Goal: Task Accomplishment & Management: Use online tool/utility

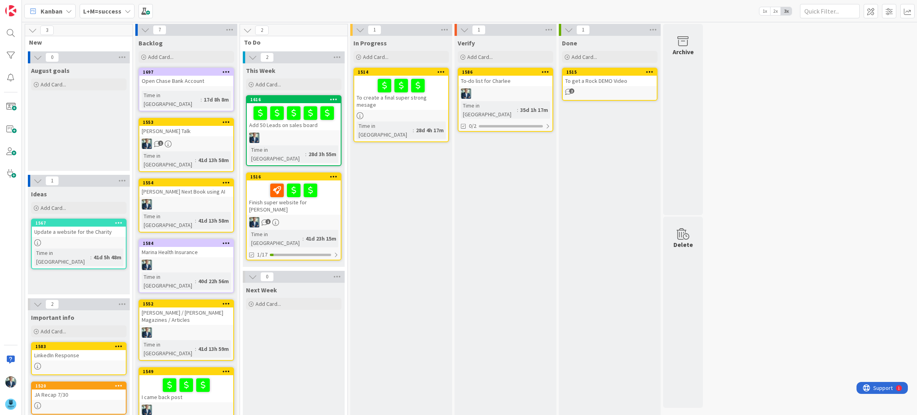
click at [126, 9] on icon at bounding box center [128, 11] width 6 height 6
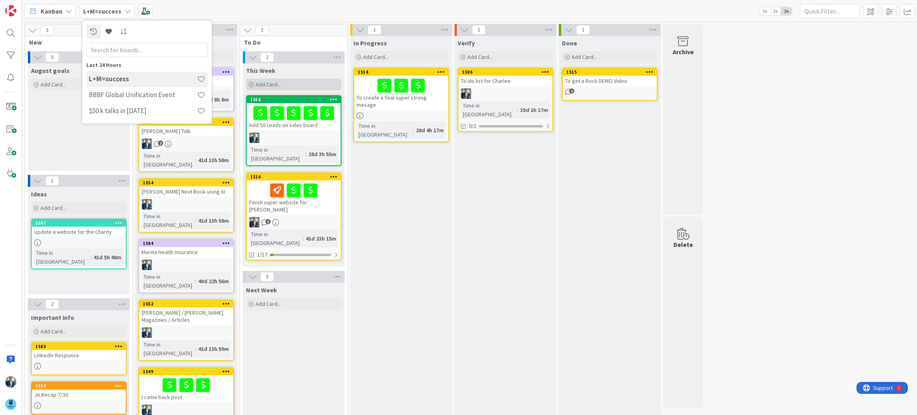
click at [274, 81] on span "Add Card..." at bounding box center [268, 84] width 25 height 7
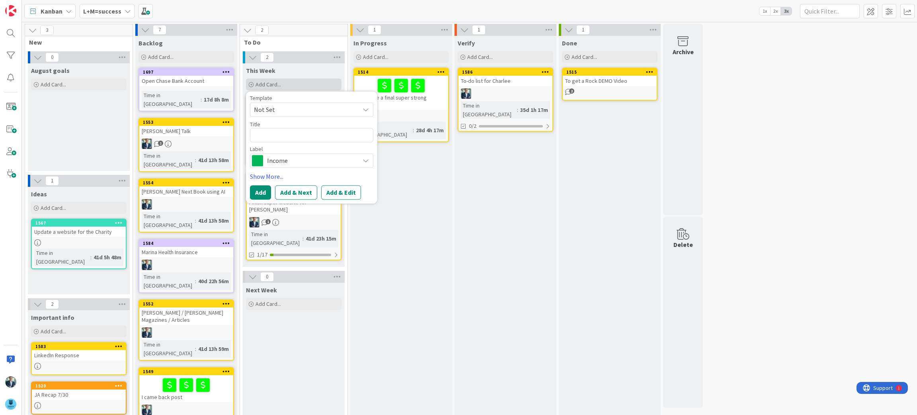
type textarea "x"
type textarea "C"
type textarea "x"
type textarea "Cr"
type textarea "x"
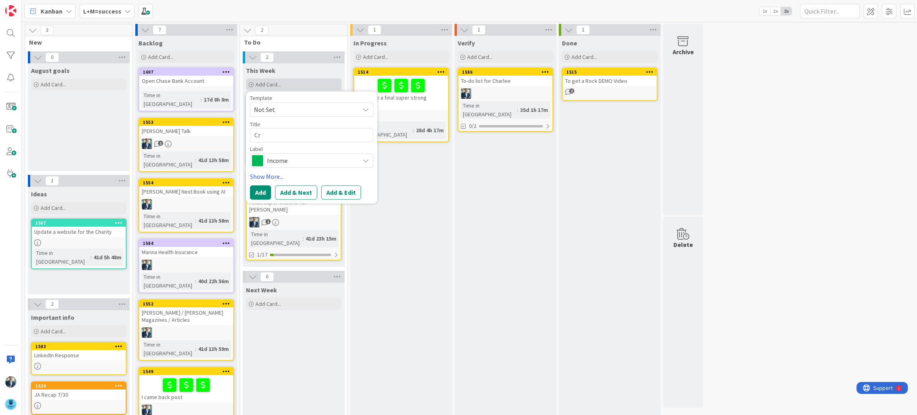
type textarea "Cre"
type textarea "x"
type textarea "Cres"
type textarea "x"
type textarea "Crest"
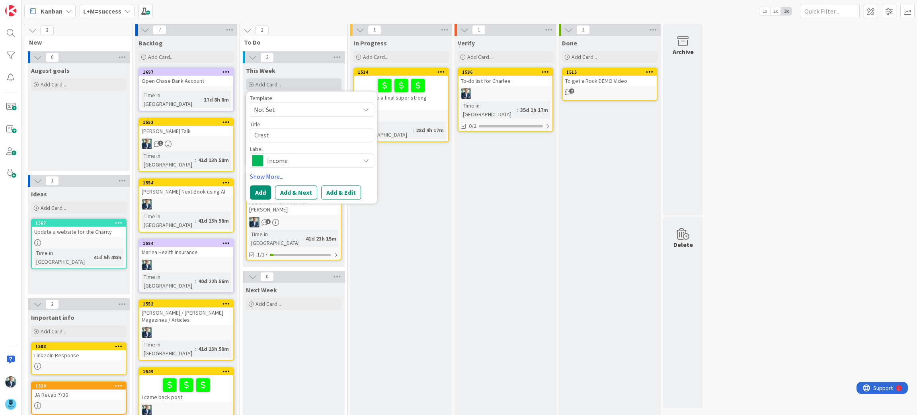
type textarea "x"
type textarea "Cres"
type textarea "x"
type textarea "Cre"
type textarea "x"
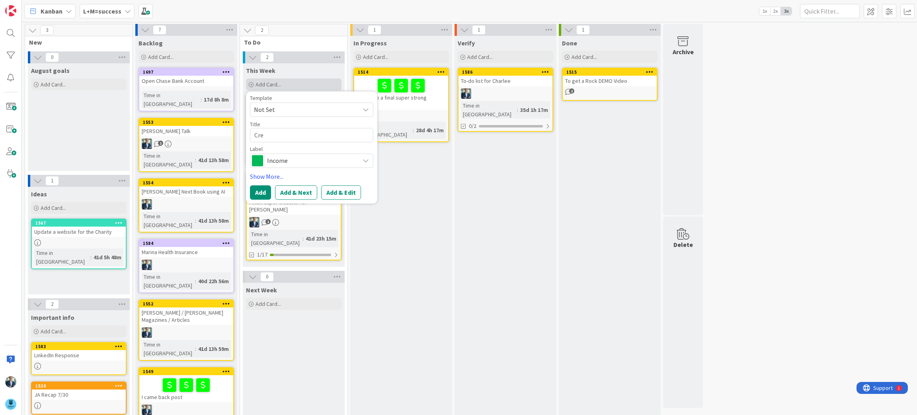
type textarea "Crea"
type textarea "x"
type textarea "Creas"
type textarea "x"
type textarea "Creast"
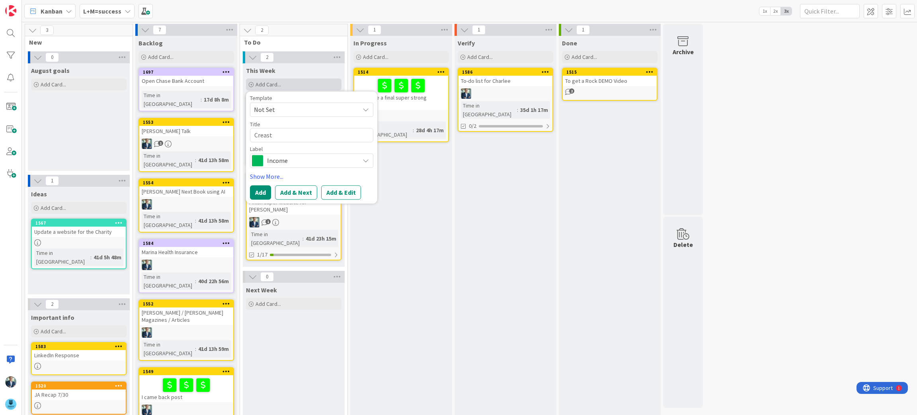
type textarea "x"
type textarea "Creaste"
type textarea "x"
type textarea "Creaste"
type textarea "x"
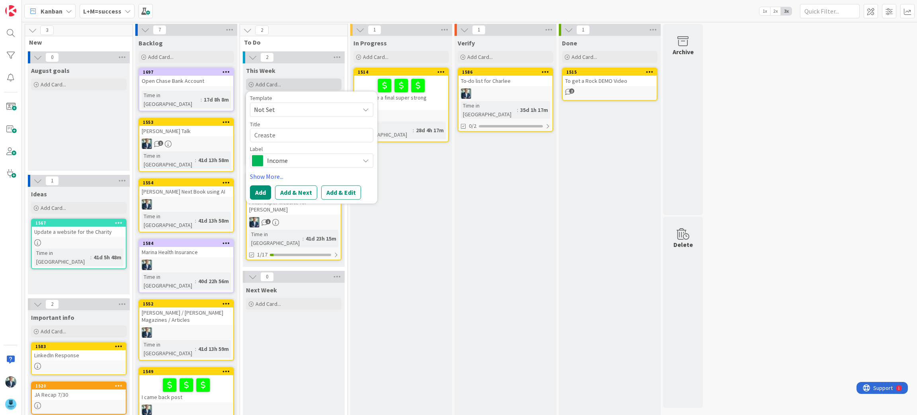
type textarea "Creaste"
type textarea "x"
type textarea "Creast"
type textarea "x"
type textarea "Creas"
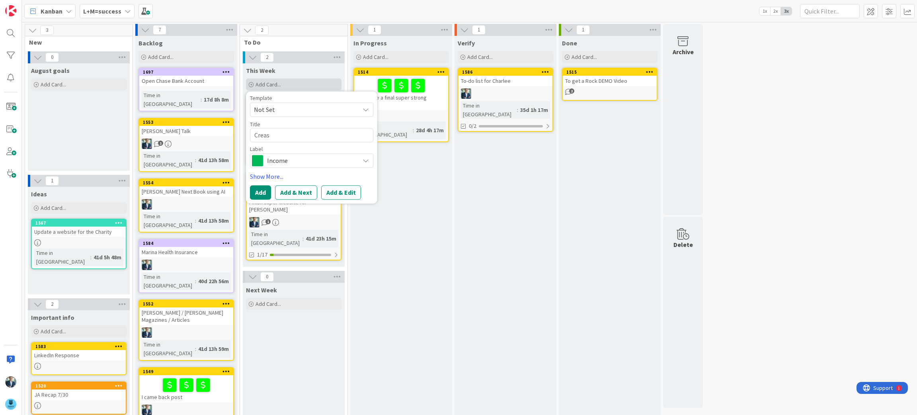
type textarea "x"
type textarea "Crea"
type textarea "x"
type textarea "Creat"
type textarea "x"
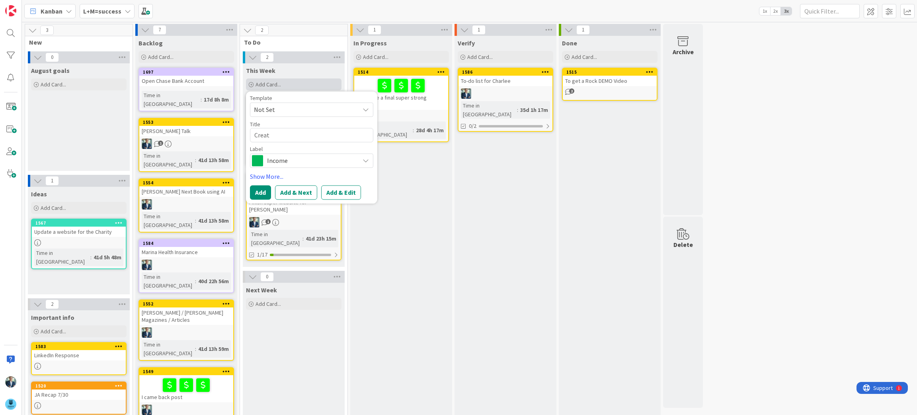
type textarea "Create"
type textarea "x"
type textarea "Create"
type textarea "x"
type textarea "Create a"
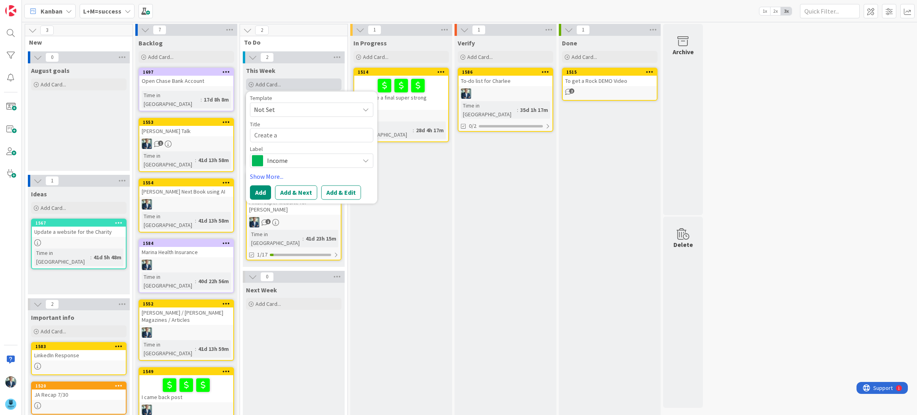
type textarea "x"
type textarea "Create a v"
type textarea "x"
type textarea "Create a vi"
type textarea "x"
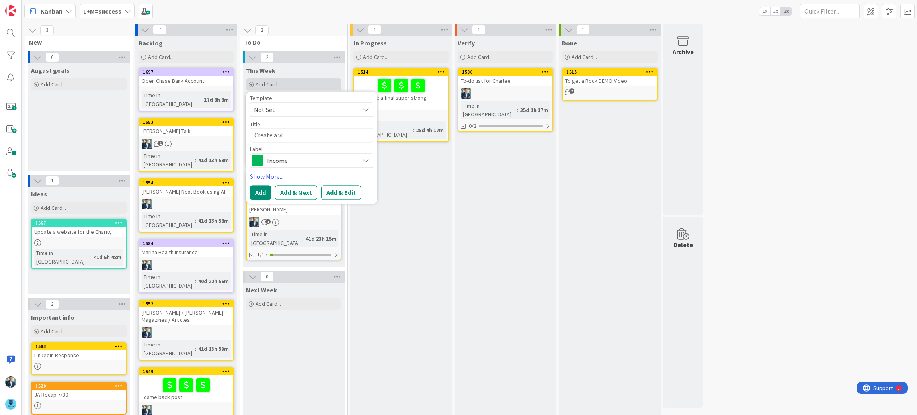
type textarea "Create a vid"
type textarea "x"
type textarea "Create a vide"
type textarea "x"
type textarea "Create a video"
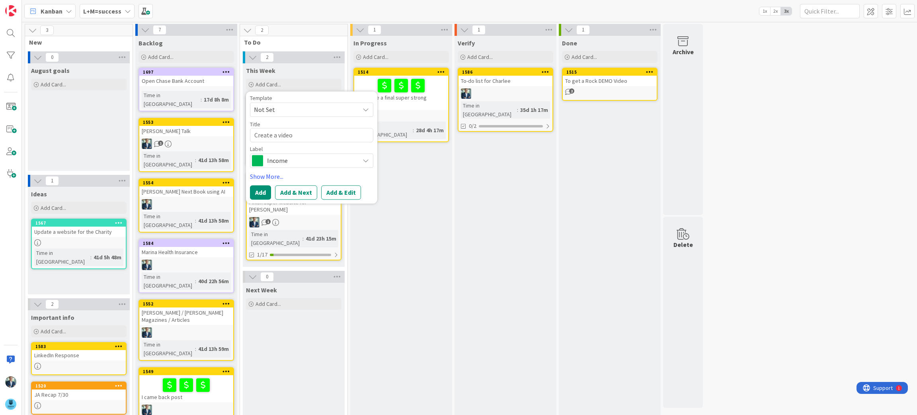
click at [366, 162] on icon at bounding box center [366, 161] width 6 height 6
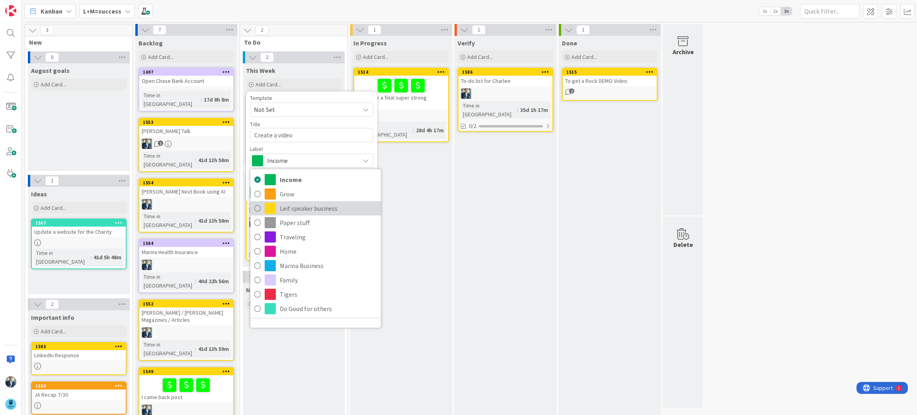
click at [287, 209] on span "Leif speaker business" at bounding box center [328, 208] width 97 height 12
type textarea "x"
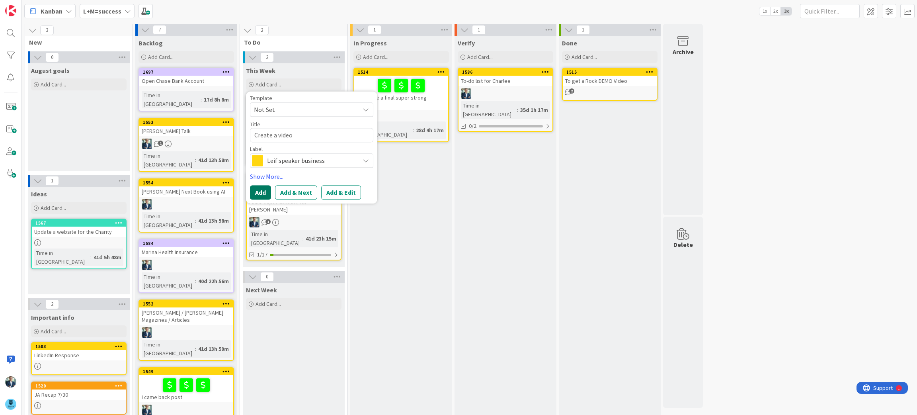
click at [262, 193] on button "Add" at bounding box center [260, 193] width 21 height 14
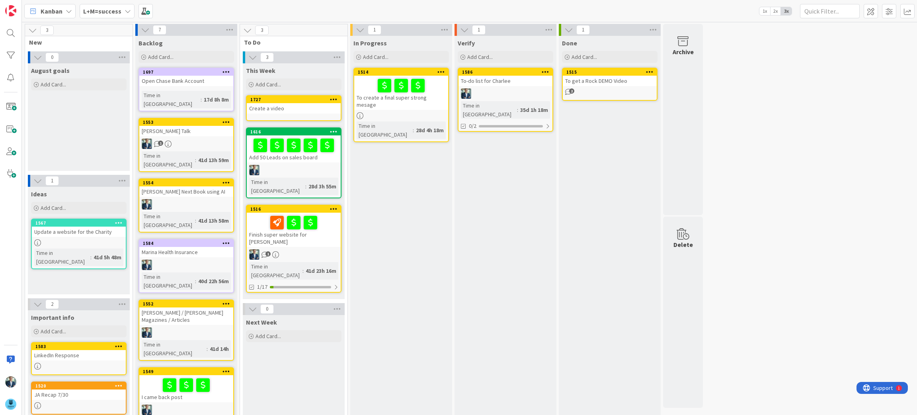
click at [336, 99] on icon at bounding box center [334, 99] width 8 height 6
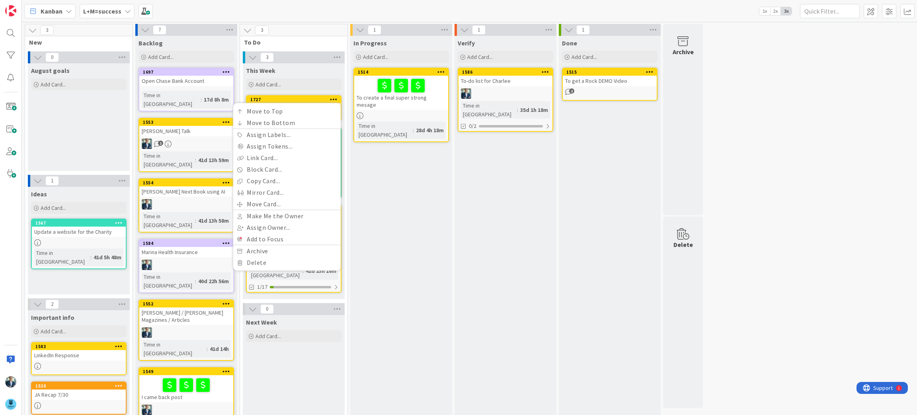
click at [336, 99] on icon at bounding box center [334, 99] width 8 height 6
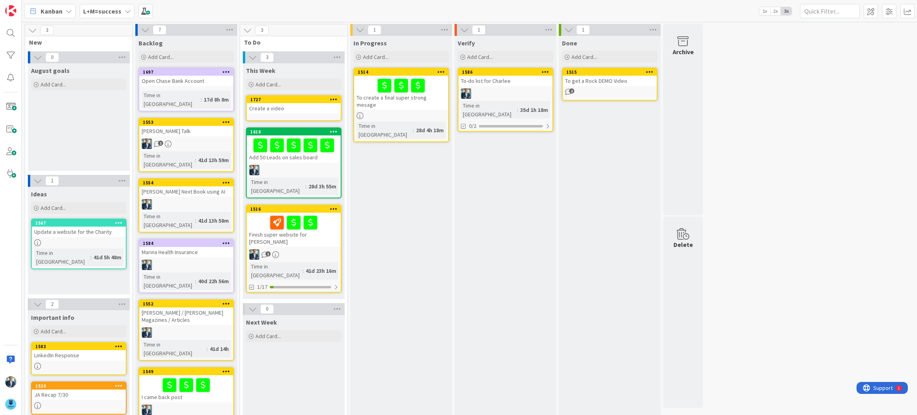
click at [300, 109] on div "Create a video" at bounding box center [294, 108] width 94 height 10
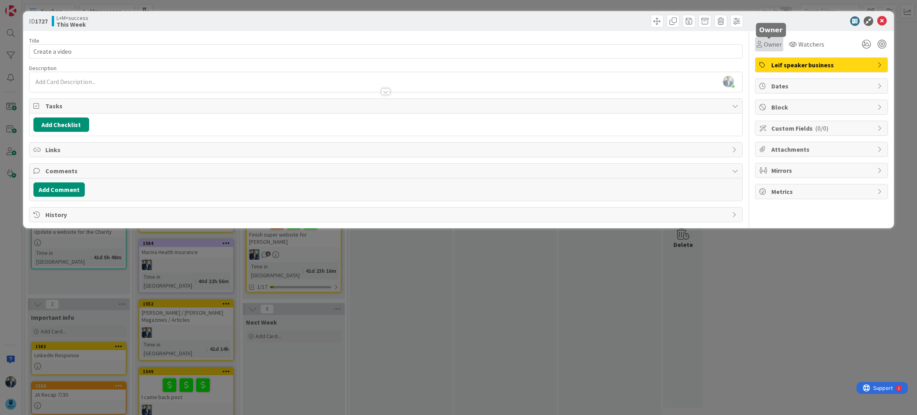
click at [765, 46] on span "Owner" at bounding box center [773, 44] width 18 height 10
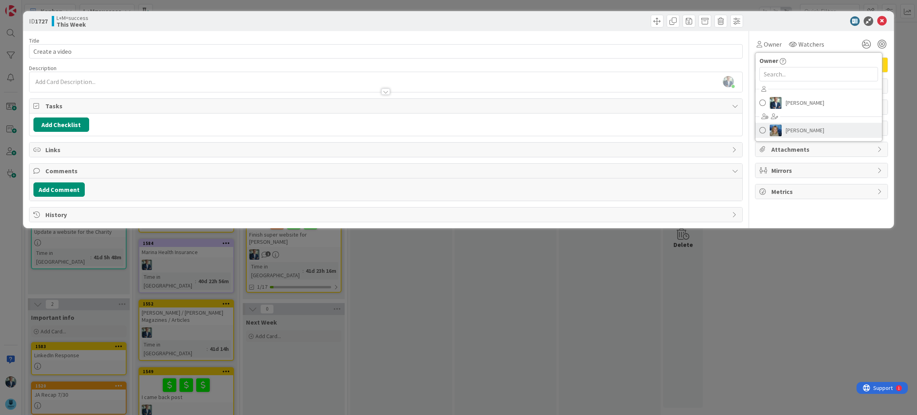
click at [770, 136] on link "[PERSON_NAME]" at bounding box center [819, 130] width 127 height 15
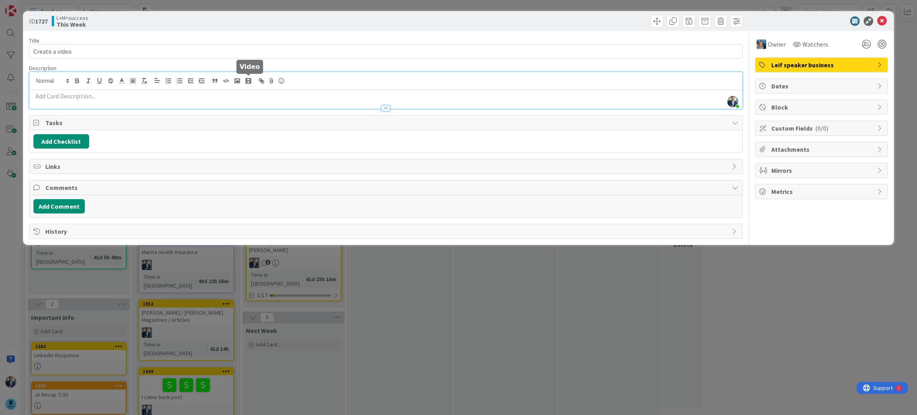
click at [248, 78] on div "[PERSON_NAME] just joined" at bounding box center [385, 90] width 713 height 37
click at [86, 96] on p at bounding box center [385, 96] width 705 height 9
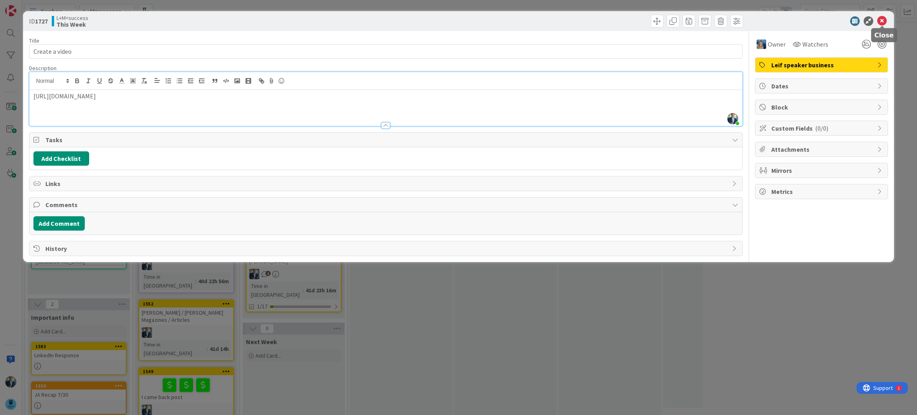
click at [883, 19] on icon at bounding box center [882, 21] width 10 height 10
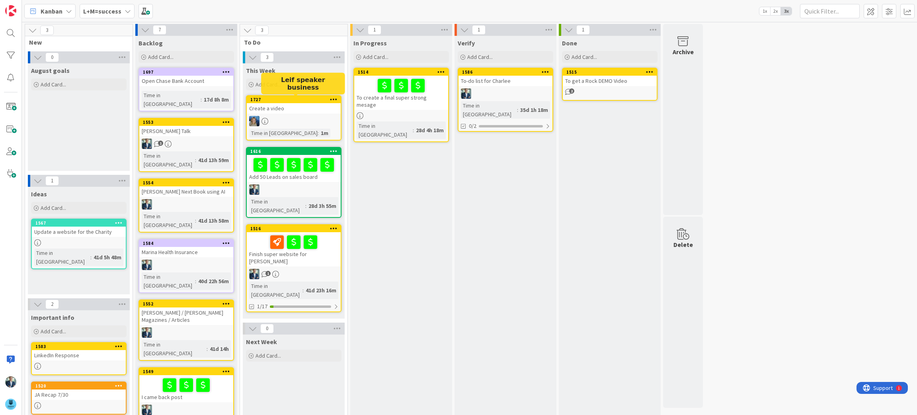
click at [295, 99] on div "1727" at bounding box center [295, 100] width 90 height 6
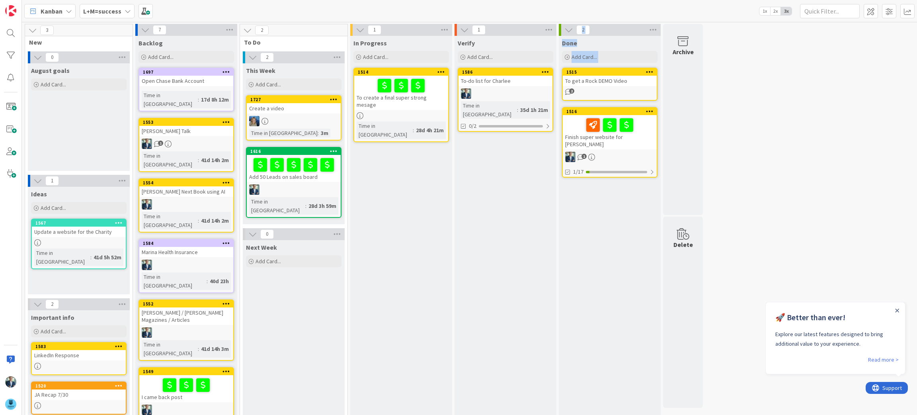
drag, startPoint x: 609, startPoint y: 250, endPoint x: 453, endPoint y: 235, distance: 156.3
click at [453, 235] on div "3 New 0 August goals Add Card... 1 Ideas Add Card... 1567 Update a website for …" at bounding box center [363, 271] width 681 height 495
